Goal: Task Accomplishment & Management: Use online tool/utility

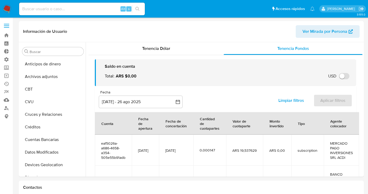
select select "10"
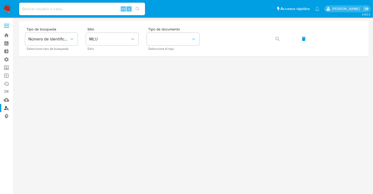
click at [6, 27] on span at bounding box center [6, 27] width 5 height 1
click at [0, 0] on input "checkbox" at bounding box center [0, 0] width 0 height 0
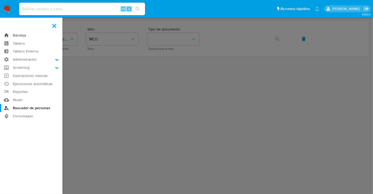
click at [25, 35] on link "Bandeja" at bounding box center [31, 35] width 62 height 8
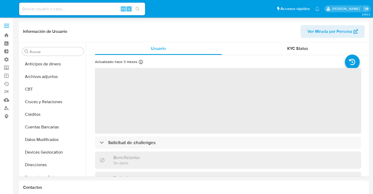
select select "10"
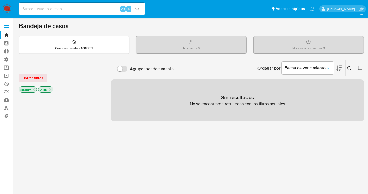
click at [34, 89] on icon "close-filter" at bounding box center [33, 89] width 3 height 3
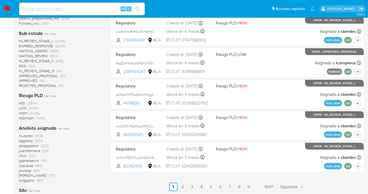
scroll to position [291, 0]
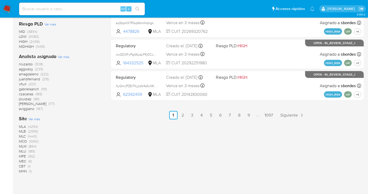
click at [25, 127] on span "MLA" at bounding box center [22, 126] width 7 height 5
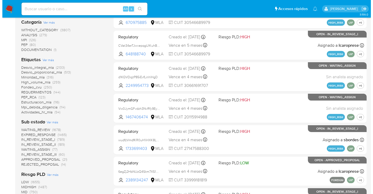
scroll to position [103, 0]
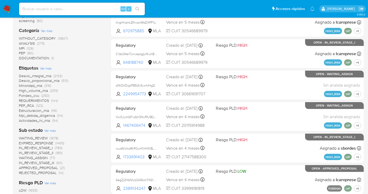
click at [45, 69] on span "Ver más" at bounding box center [46, 68] width 12 height 5
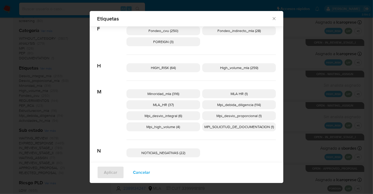
scroll to position [157, 0]
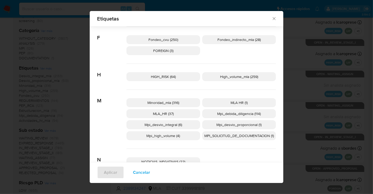
click at [172, 124] on span "Mpi_desvio_integral (6)" at bounding box center [164, 124] width 38 height 5
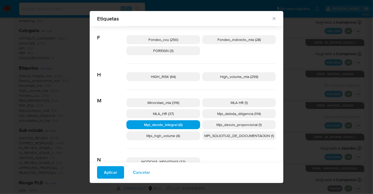
click at [110, 168] on span "Aplicar" at bounding box center [110, 173] width 13 height 12
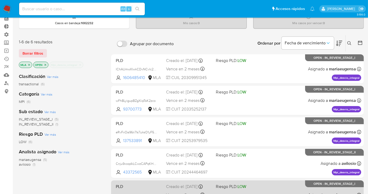
scroll to position [19, 0]
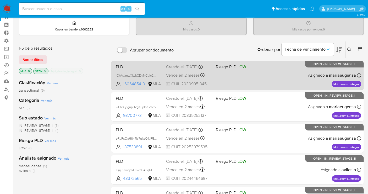
click at [268, 72] on div "PLD lChAUmwXlwkCDvNCvlc2Epnt 1606485410 MLA Riesgo PLD: LOW Creado el: 12/08/20…" at bounding box center [238, 75] width 248 height 26
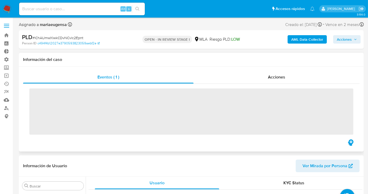
scroll to position [247, 0]
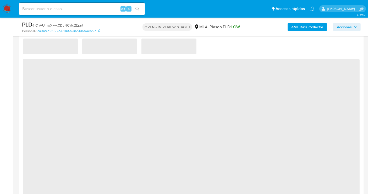
select select "10"
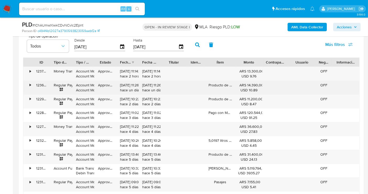
scroll to position [525, 0]
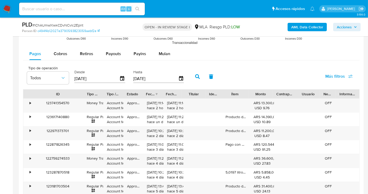
drag, startPoint x: 52, startPoint y: 93, endPoint x: 82, endPoint y: 85, distance: 31.6
click at [82, 85] on div "Tipo de operación Todos Desde [DATE] Hasta [DATE] Más filtros ID Tipo de operac…" at bounding box center [191, 157] width 337 height 188
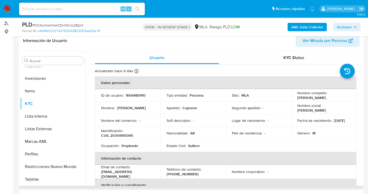
scroll to position [58, 0]
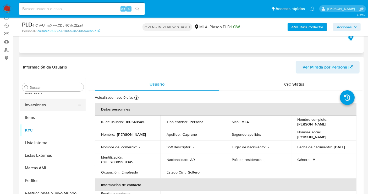
click at [55, 107] on button "Inversiones" at bounding box center [50, 105] width 61 height 13
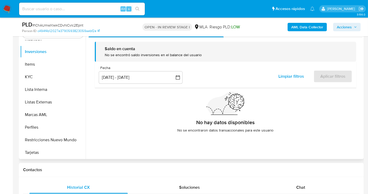
scroll to position [87, 0]
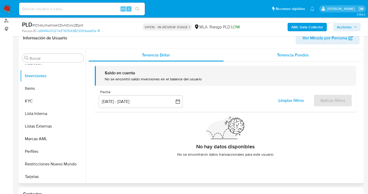
click at [288, 55] on span "Tenencia Fondos" at bounding box center [294, 55] width 32 height 6
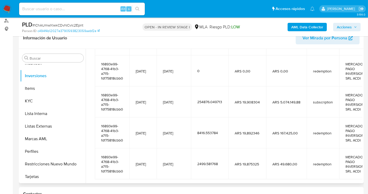
scroll to position [140, 0]
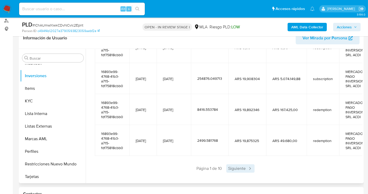
click at [247, 166] on span "Siguiente" at bounding box center [241, 168] width 28 height 8
click at [247, 166] on span "Siguiente" at bounding box center [256, 168] width 28 height 8
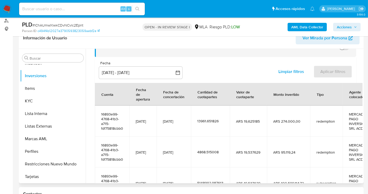
scroll to position [130, 0]
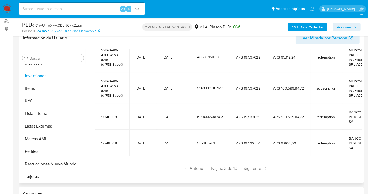
drag, startPoint x: 253, startPoint y: 186, endPoint x: 284, endPoint y: 185, distance: 31.5
click at [248, 169] on div "Saldo en cuenta Total : ARS $99.433.136,94 USD Cambiar entre moneda local y USD…" at bounding box center [226, 58] width 274 height 254
click at [250, 164] on span "Siguiente" at bounding box center [256, 168] width 28 height 8
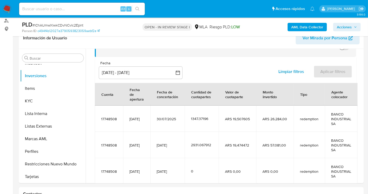
scroll to position [116, 0]
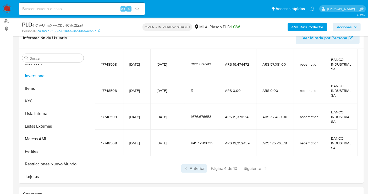
click at [195, 164] on span "Anterior" at bounding box center [194, 168] width 26 height 8
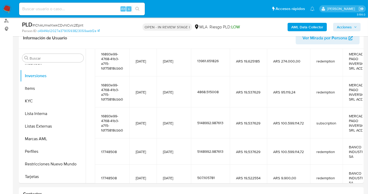
scroll to position [87, 0]
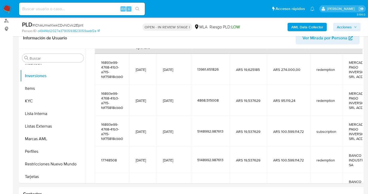
drag, startPoint x: 165, startPoint y: 184, endPoint x: 222, endPoint y: 184, distance: 57.2
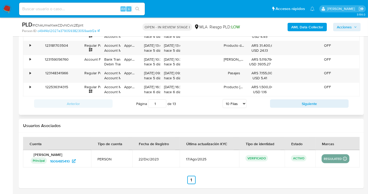
scroll to position [519, 0]
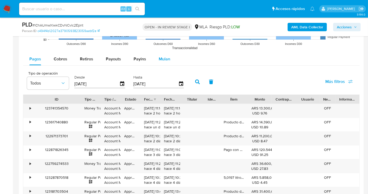
click at [160, 61] on span "Mulan" at bounding box center [165, 59] width 12 height 6
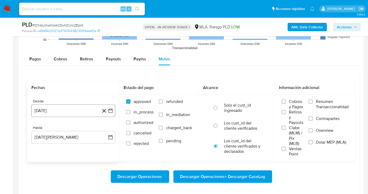
click at [77, 109] on button "[DATE]" at bounding box center [73, 110] width 84 height 13
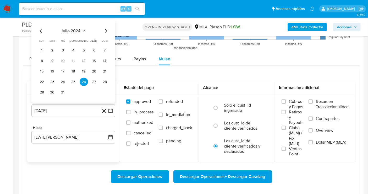
click at [40, 30] on icon "Mes anterior" at bounding box center [41, 31] width 2 height 4
click at [85, 31] on icon "Seleccionar mes y año" at bounding box center [84, 31] width 4 height 4
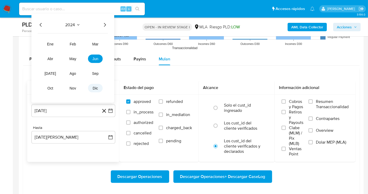
click at [94, 86] on span "dic" at bounding box center [95, 88] width 5 height 4
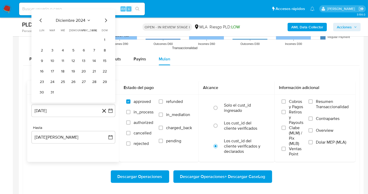
click at [106, 23] on div "[DATE] [DATE] lun [DATE] [PERSON_NAME][DATE] mié [DATE] jue [DATE] vie [DATE] s…" at bounding box center [73, 56] width 71 height 79
click at [105, 19] on icon "Mes siguiente" at bounding box center [106, 21] width 2 height 4
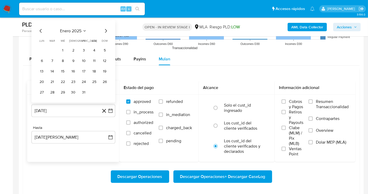
click at [86, 33] on div "enero 2025" at bounding box center [73, 31] width 71 height 6
click at [85, 30] on icon "Seleccionar mes y año" at bounding box center [85, 30] width 2 height 1
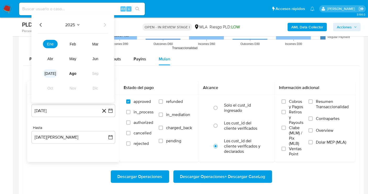
click at [52, 72] on span "[DATE]" at bounding box center [51, 73] width 12 height 4
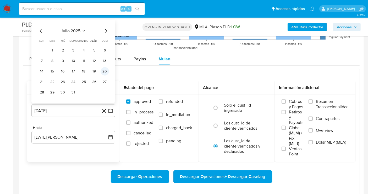
click at [102, 70] on button "20" at bounding box center [105, 71] width 8 height 8
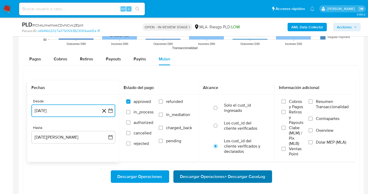
click at [199, 177] on span "Descargar Operaciones + Descargar CaseLog" at bounding box center [222, 177] width 85 height 12
